Goal: Transaction & Acquisition: Purchase product/service

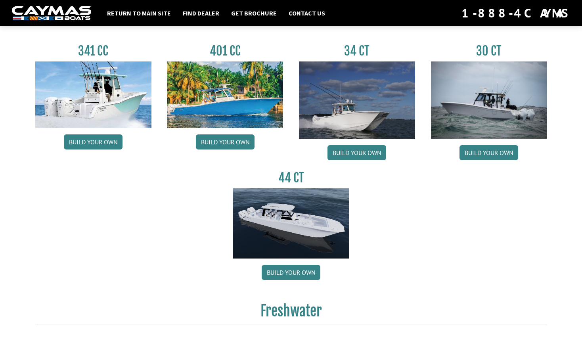
scroll to position [379, 0]
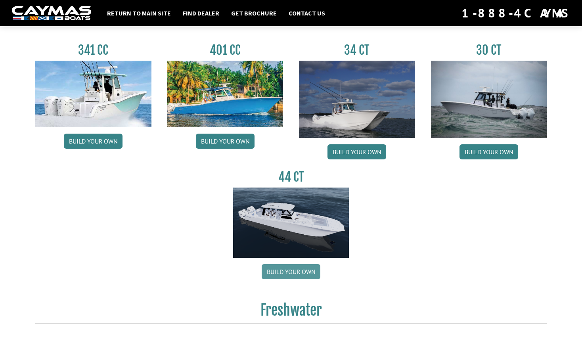
click at [301, 270] on link "Build your own" at bounding box center [291, 271] width 59 height 15
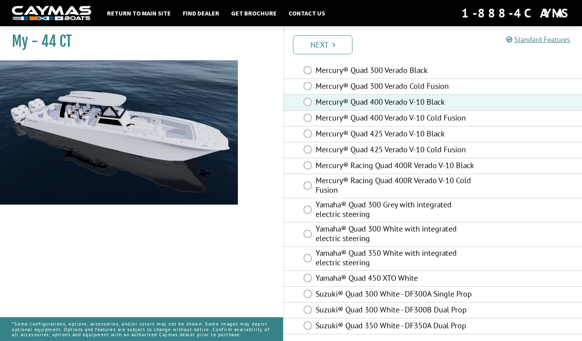
scroll to position [40, 0]
click at [333, 45] on icon "Pagination" at bounding box center [334, 45] width 3 height 8
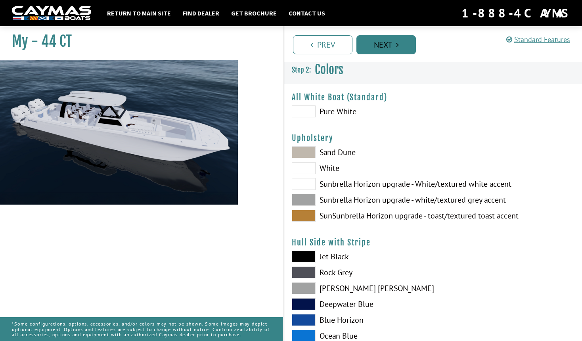
scroll to position [0, 0]
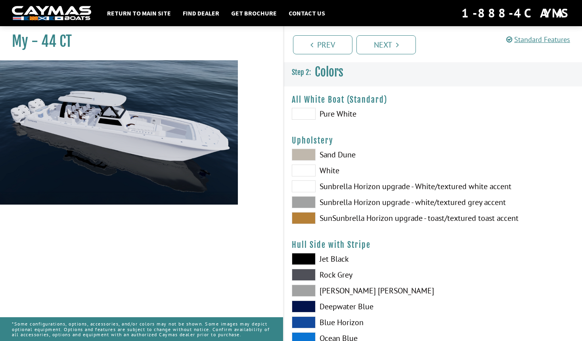
click at [302, 109] on span at bounding box center [304, 114] width 24 height 12
click at [305, 153] on span at bounding box center [304, 155] width 24 height 12
click at [304, 113] on span at bounding box center [304, 114] width 24 height 12
click at [305, 215] on span at bounding box center [304, 218] width 24 height 12
click at [305, 203] on span at bounding box center [304, 202] width 24 height 12
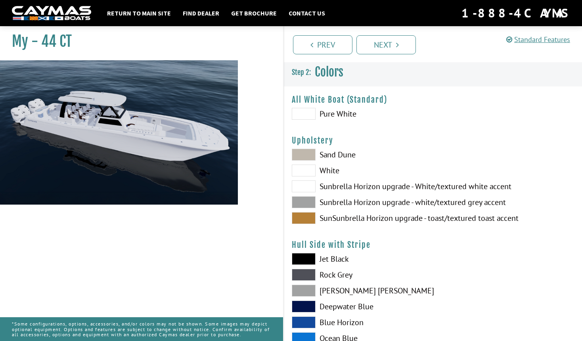
click at [305, 152] on span at bounding box center [304, 155] width 24 height 12
click at [306, 200] on span at bounding box center [304, 202] width 24 height 12
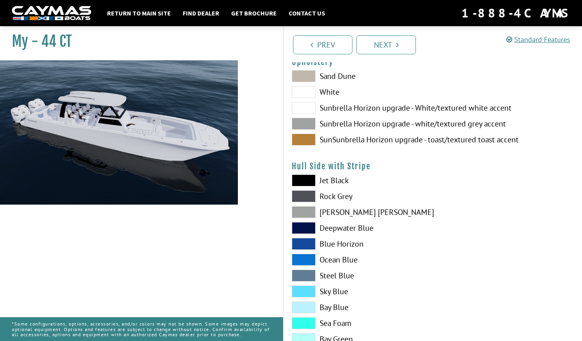
scroll to position [92, 0]
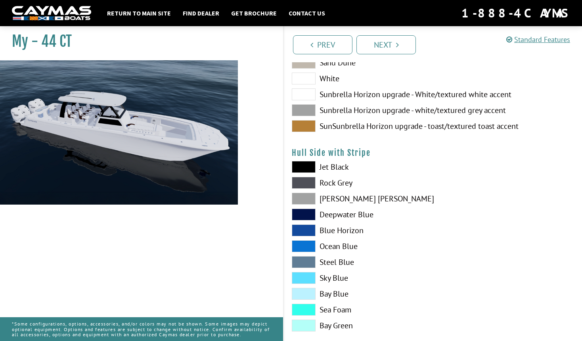
click at [306, 197] on span at bounding box center [304, 199] width 24 height 12
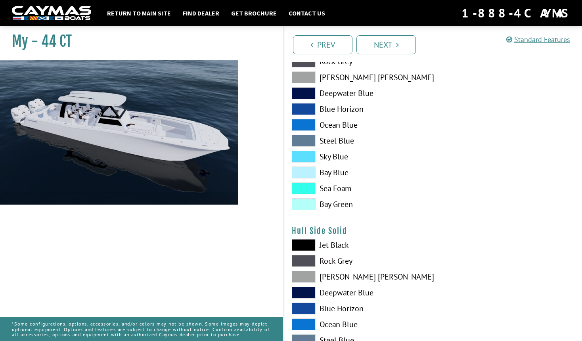
scroll to position [213, 0]
click at [306, 277] on span at bounding box center [304, 277] width 24 height 12
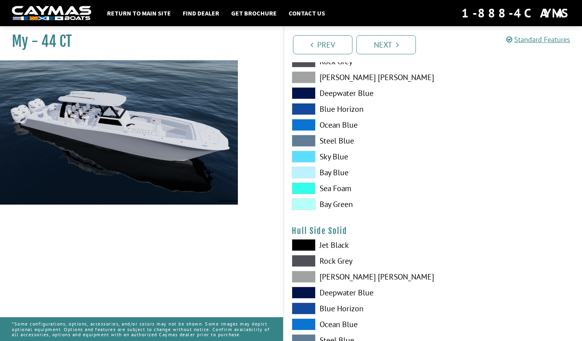
click at [309, 76] on span at bounding box center [304, 77] width 24 height 12
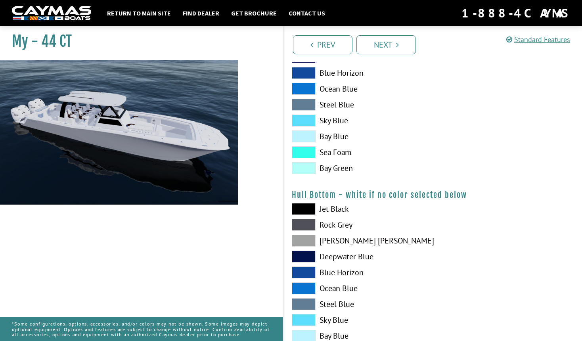
scroll to position [449, 0]
click at [309, 204] on span at bounding box center [304, 209] width 24 height 12
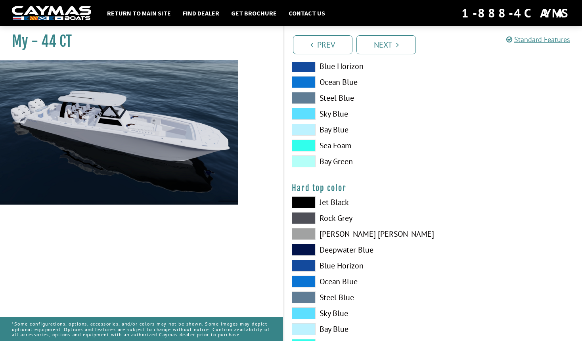
scroll to position [654, 0]
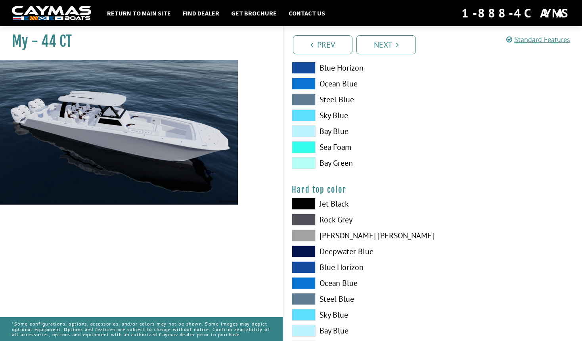
click at [303, 236] on span at bounding box center [304, 236] width 24 height 12
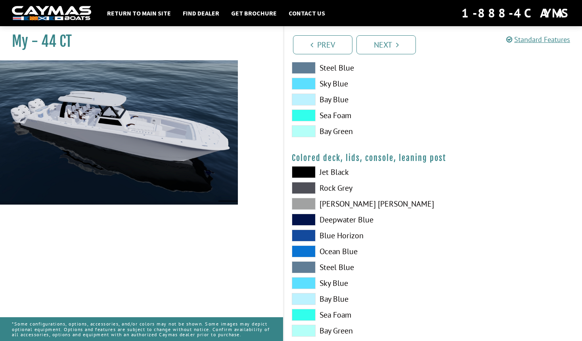
scroll to position [881, 0]
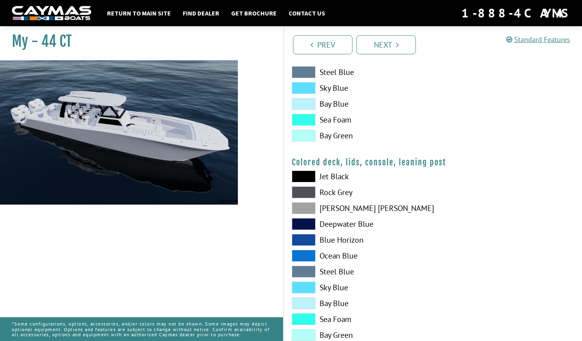
click at [306, 207] on span at bounding box center [304, 208] width 24 height 12
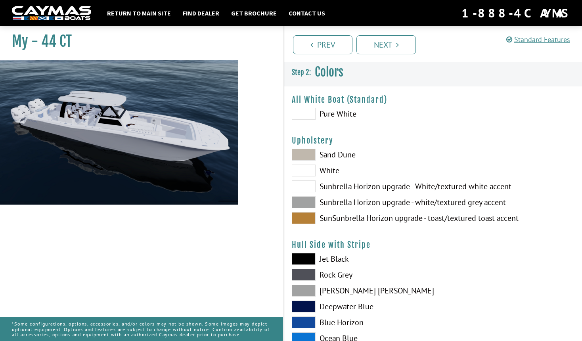
scroll to position [0, 0]
click at [305, 111] on span at bounding box center [304, 114] width 24 height 12
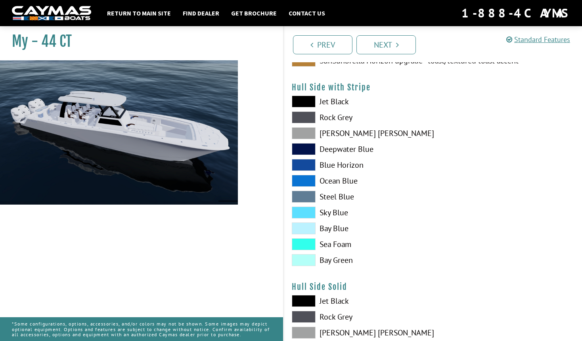
scroll to position [169, 0]
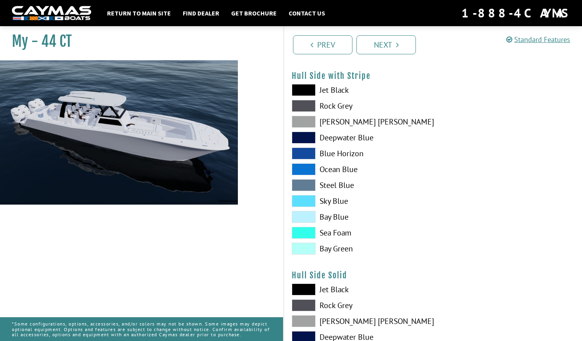
click at [305, 288] on span at bounding box center [304, 290] width 24 height 12
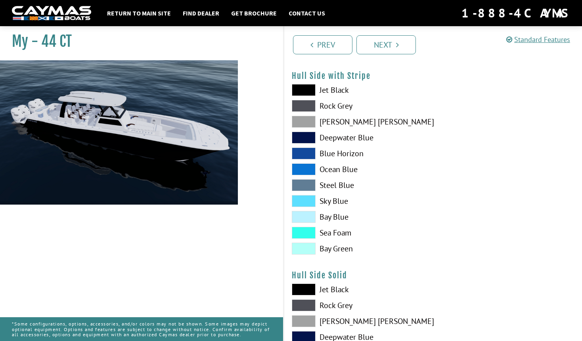
click at [305, 288] on span at bounding box center [304, 290] width 24 height 12
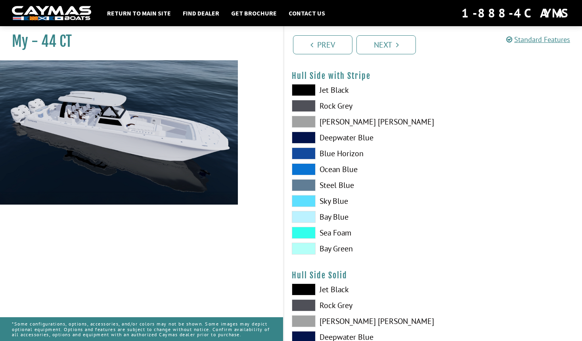
click at [308, 122] on span at bounding box center [304, 122] width 24 height 12
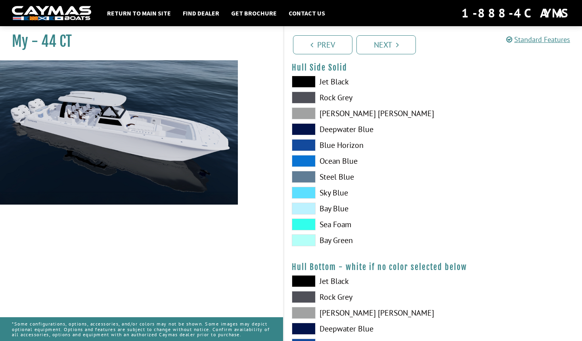
scroll to position [380, 0]
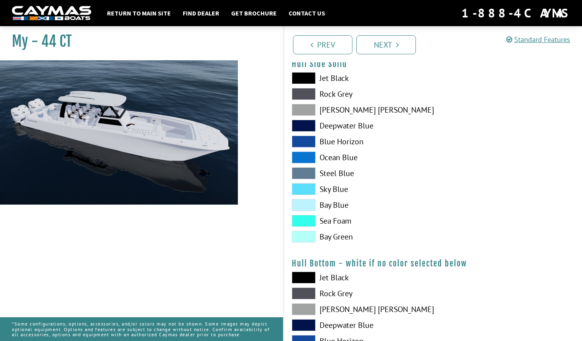
click at [306, 278] on span at bounding box center [304, 278] width 24 height 12
click at [301, 275] on span at bounding box center [304, 278] width 24 height 12
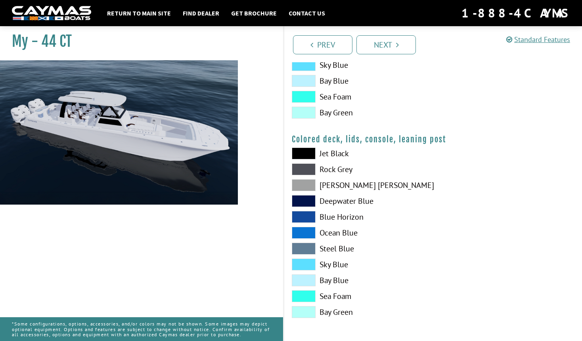
scroll to position [904, 0]
click at [399, 43] on link "Next" at bounding box center [386, 44] width 59 height 19
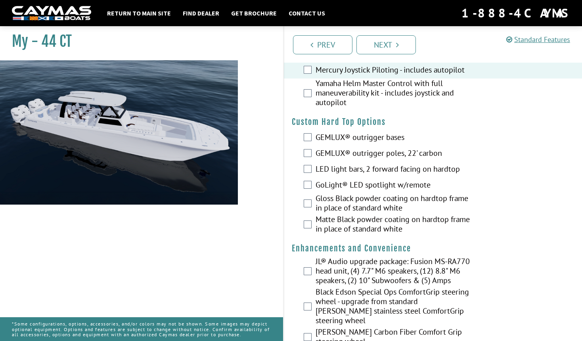
scroll to position [46, 0]
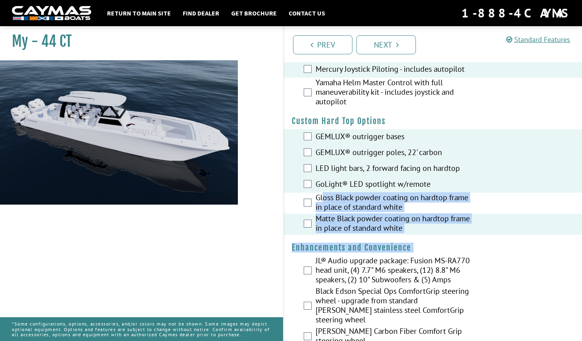
drag, startPoint x: 311, startPoint y: 259, endPoint x: 324, endPoint y: 190, distance: 70.4
click at [299, 267] on div "JL® Audio upgrade package: Fusion MS-RA770 head unit, (4) 7.7" M6 speakers, (12…" at bounding box center [433, 271] width 298 height 31
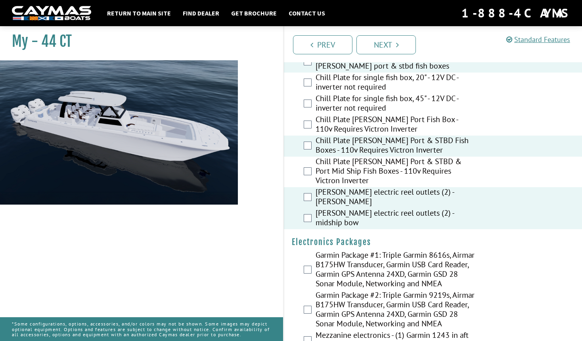
scroll to position [1115, 0]
click at [315, 294] on div "Garmin Package #2: Triple Garmin 9219s, Airmar B175HW Transducer, Garmin USB Ca…" at bounding box center [433, 310] width 298 height 40
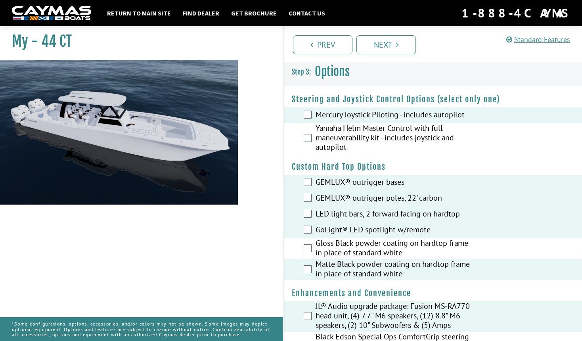
scroll to position [0, 0]
click at [399, 44] on link "Next" at bounding box center [386, 44] width 59 height 19
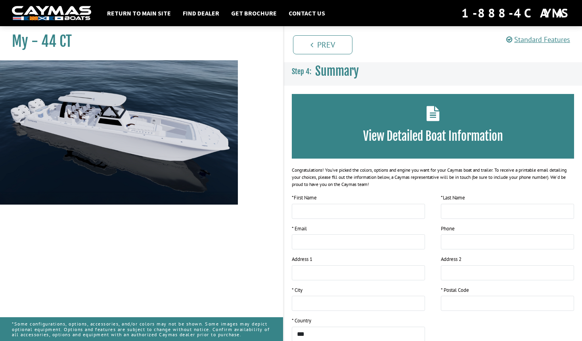
click at [155, 155] on img at bounding box center [119, 179] width 238 height 238
click at [162, 148] on img at bounding box center [119, 179] width 238 height 238
click at [543, 38] on link "Standard Features" at bounding box center [538, 39] width 64 height 9
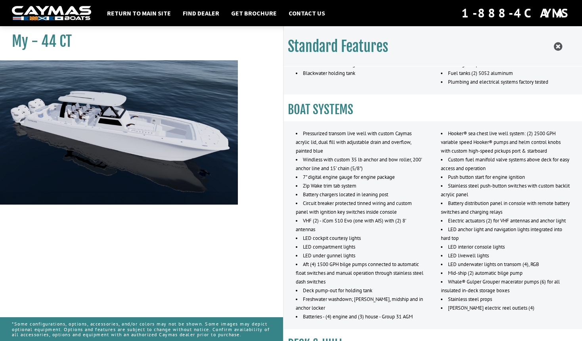
scroll to position [265, 0]
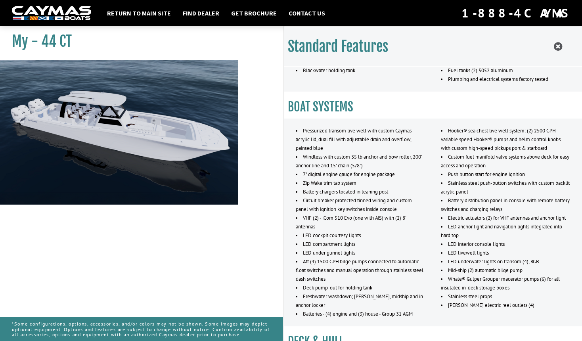
click at [377, 203] on li "Circuit breaker protected tinned wiring and custom panel with ignition key swit…" at bounding box center [360, 204] width 129 height 17
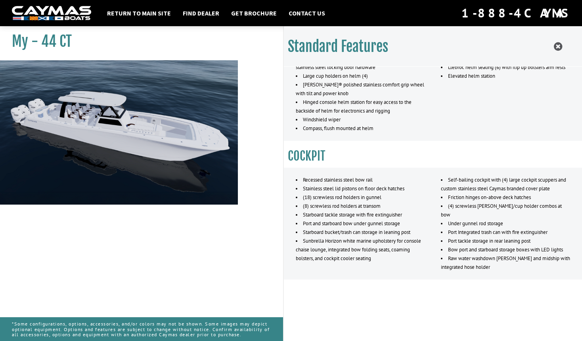
scroll to position [98, 0]
click at [146, 11] on link "Return to main site" at bounding box center [139, 13] width 72 height 10
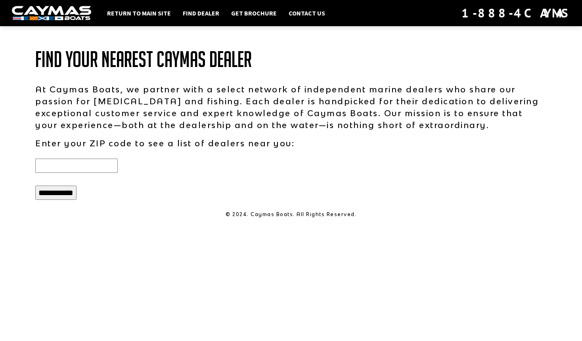
click at [71, 192] on input "**********" at bounding box center [55, 193] width 41 height 14
type input "*****"
click at [68, 194] on input "**********" at bounding box center [55, 193] width 41 height 14
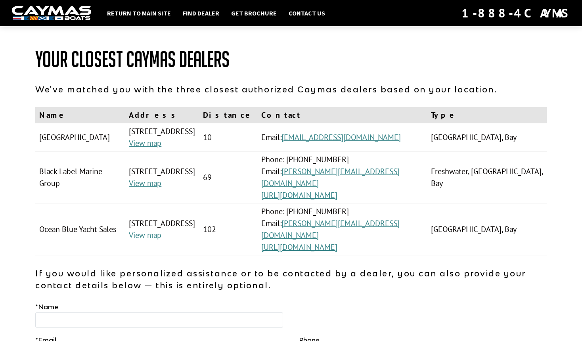
click at [135, 230] on link "View map" at bounding box center [145, 235] width 33 height 10
click at [143, 230] on link "View map" at bounding box center [145, 235] width 33 height 10
click at [141, 178] on link "View map" at bounding box center [145, 183] width 33 height 10
click at [173, 132] on td "11420 Tamiami Trail E., Naples, FL, 34113, USA View map" at bounding box center [162, 137] width 74 height 28
click at [139, 145] on link "View map" at bounding box center [145, 143] width 33 height 10
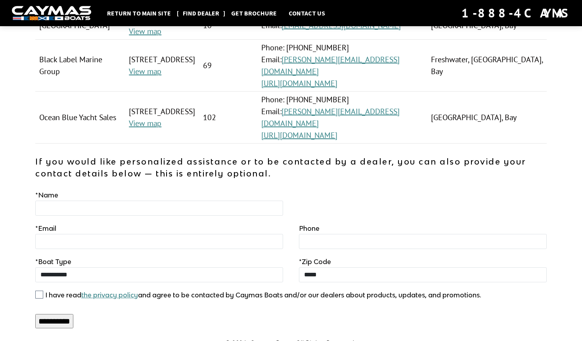
scroll to position [111, 0]
